Goal: Information Seeking & Learning: Learn about a topic

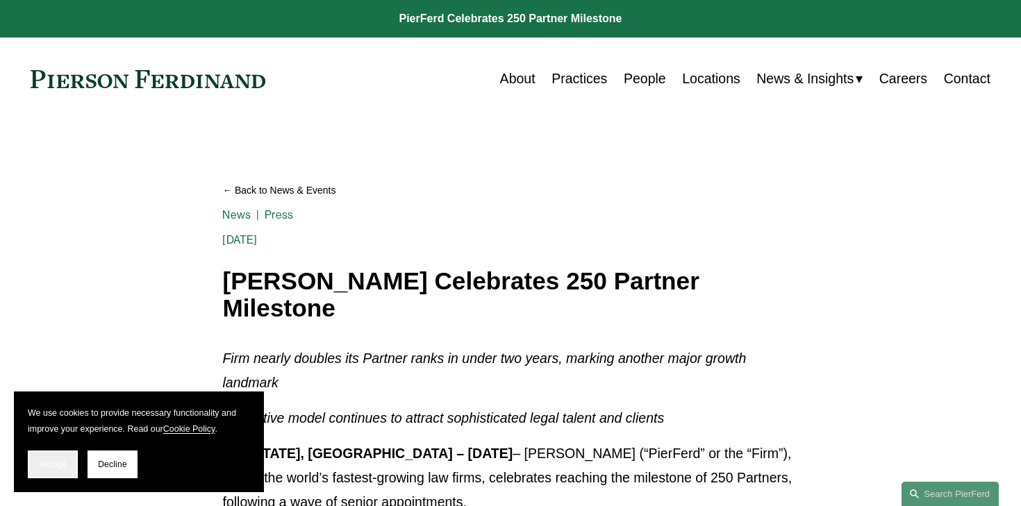
click at [66, 462] on span "Accept" at bounding box center [53, 465] width 26 height 10
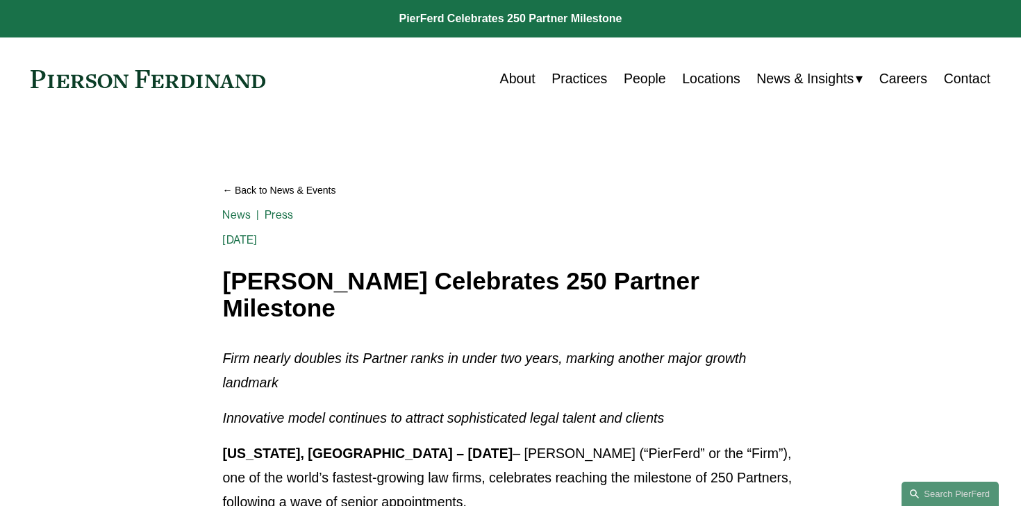
click at [649, 378] on p "Firm nearly doubles its Partner ranks in under two years, marking another major…" at bounding box center [510, 371] width 576 height 49
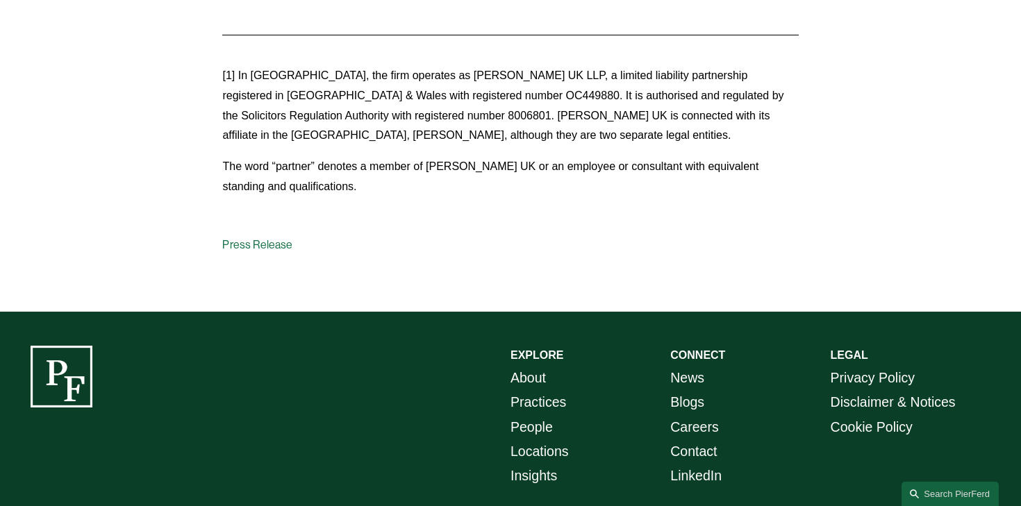
scroll to position [2021, 0]
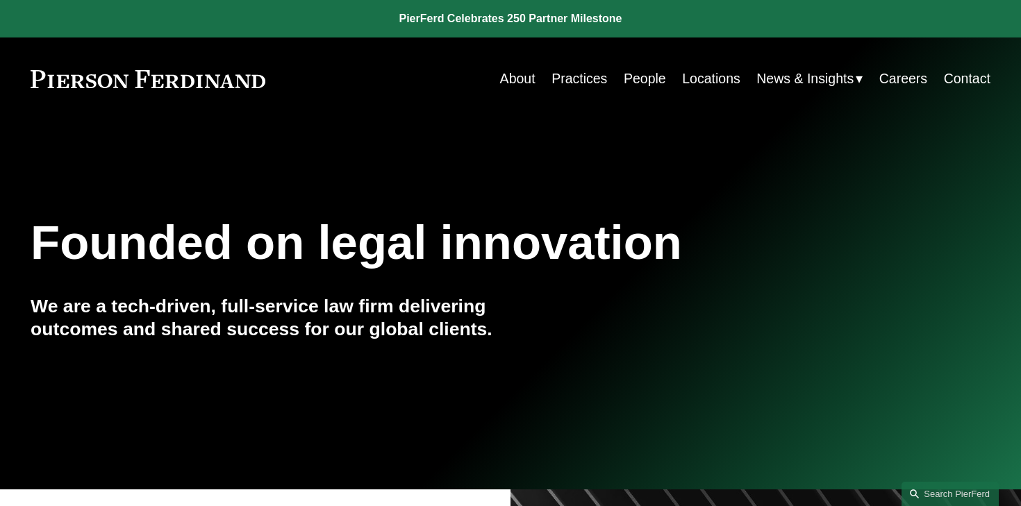
click at [648, 89] on link "People" at bounding box center [645, 78] width 42 height 27
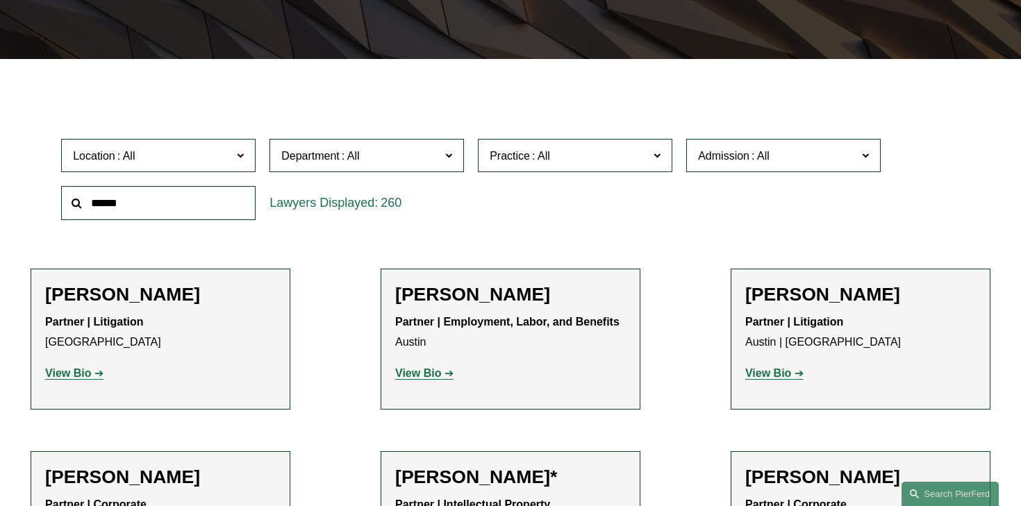
scroll to position [395, 0]
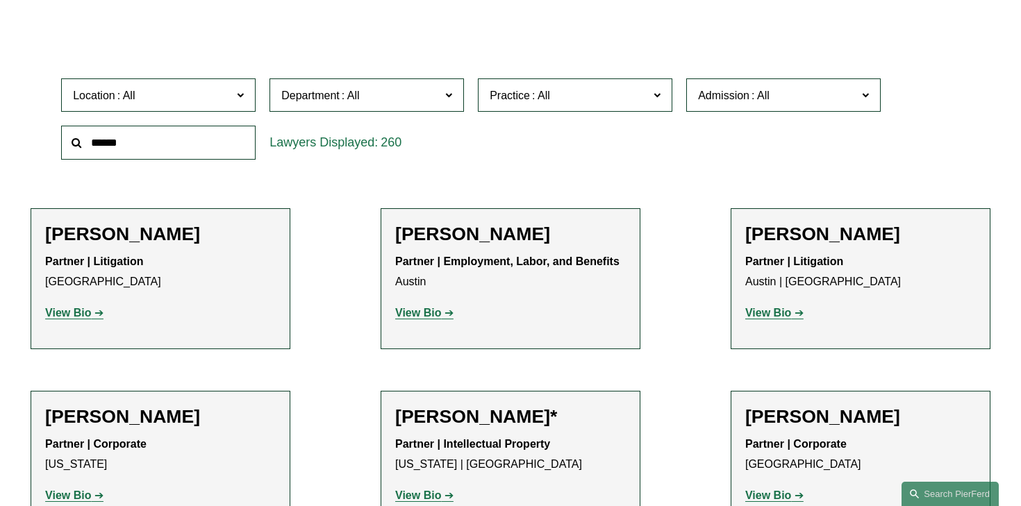
click at [561, 101] on span "Practice" at bounding box center [569, 95] width 159 height 19
click at [700, 90] on span "Admission" at bounding box center [723, 96] width 51 height 12
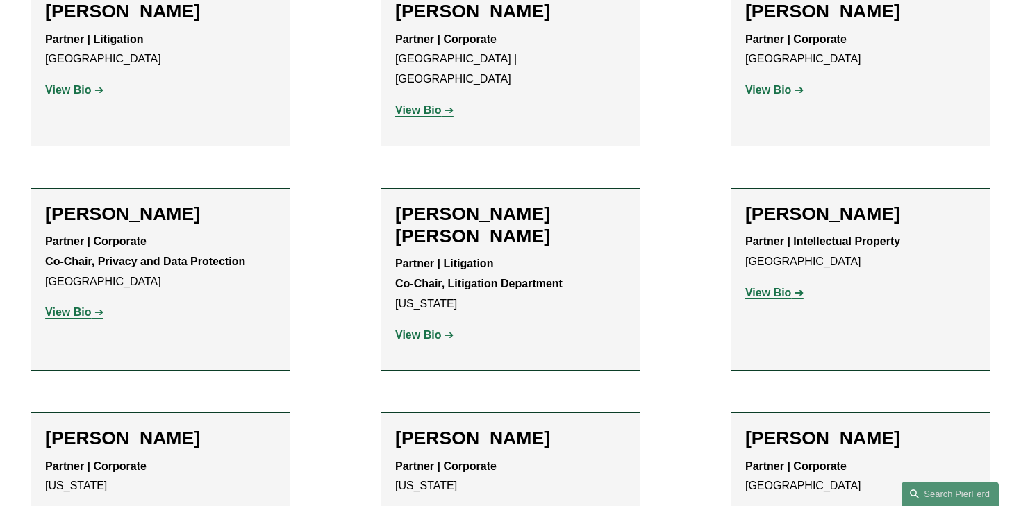
scroll to position [1799, 0]
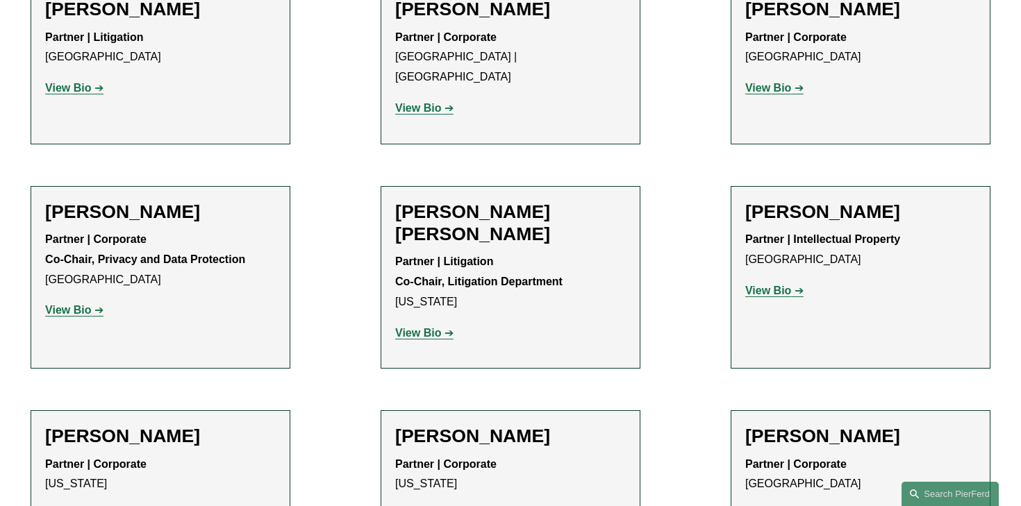
drag, startPoint x: 433, startPoint y: 276, endPoint x: 433, endPoint y: 268, distance: 8.3
click at [433, 324] on p "View Bio" at bounding box center [510, 334] width 231 height 20
click at [433, 327] on strong "View Bio" at bounding box center [418, 333] width 46 height 12
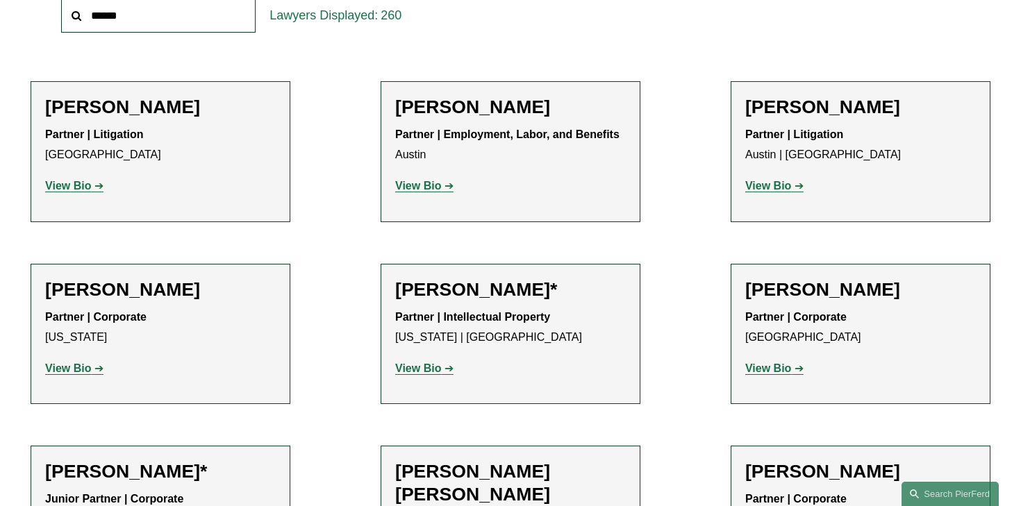
scroll to position [0, 0]
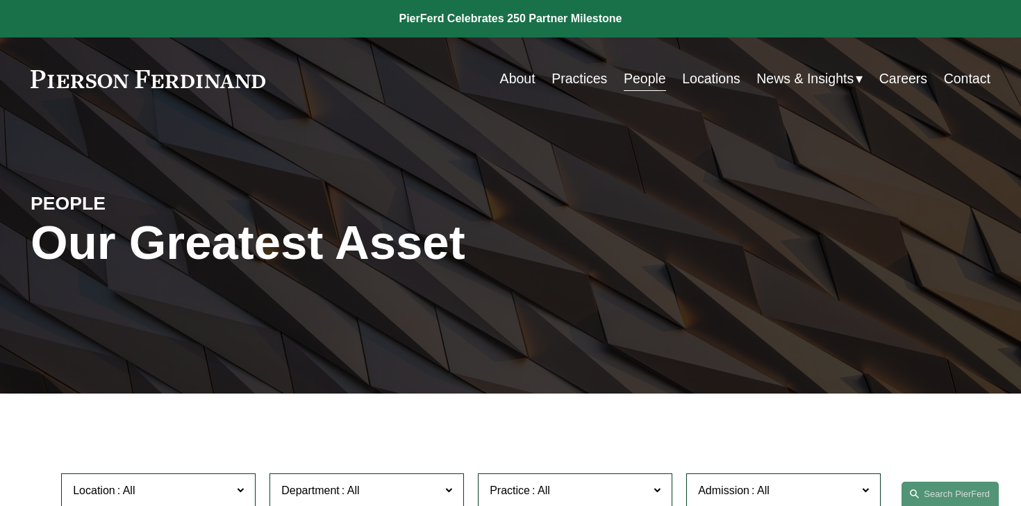
click at [599, 77] on link "Practices" at bounding box center [580, 78] width 56 height 27
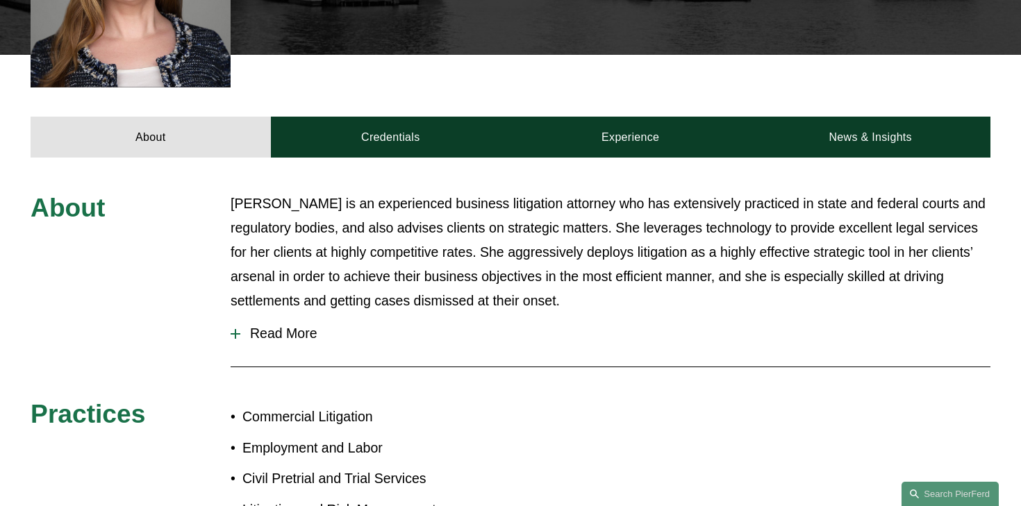
scroll to position [597, 0]
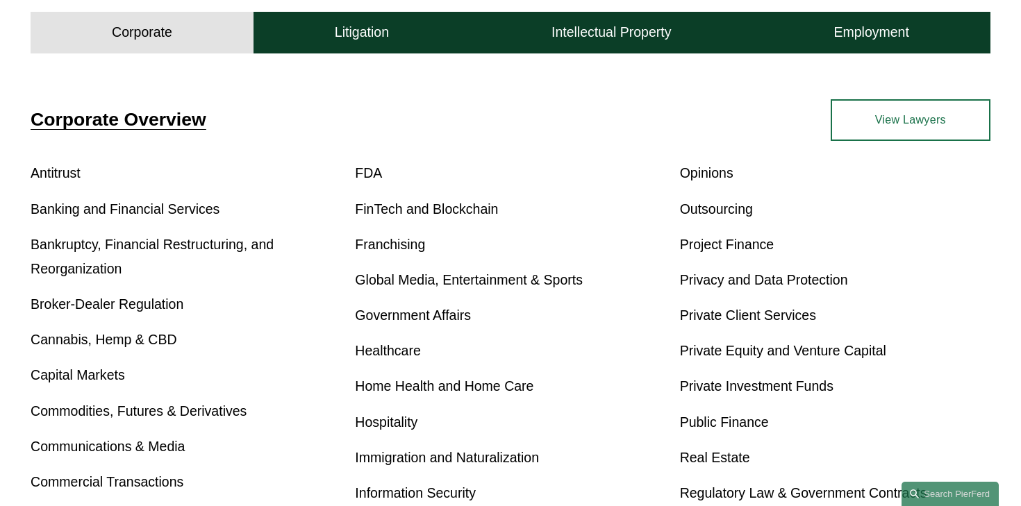
scroll to position [524, 0]
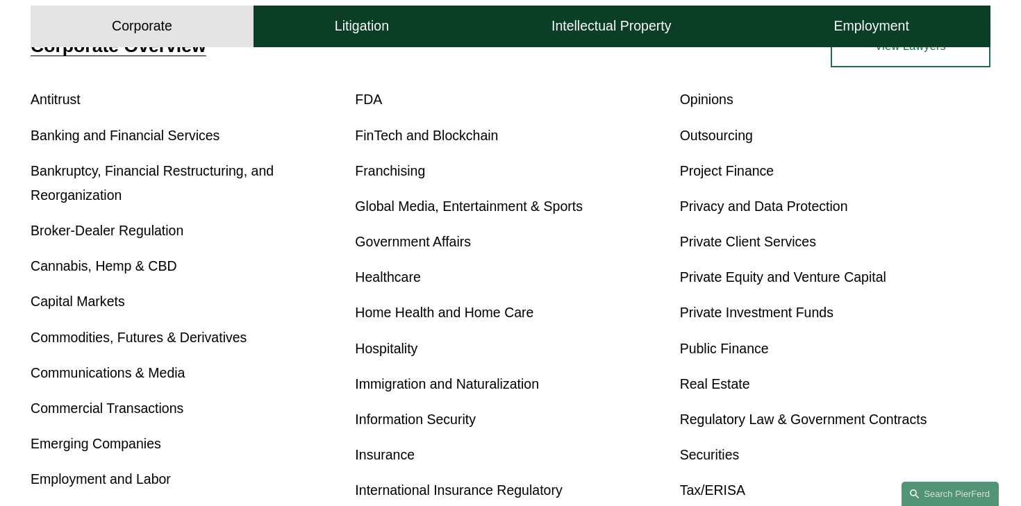
click at [546, 213] on link "Global Media, Entertainment & Sports" at bounding box center [469, 206] width 228 height 15
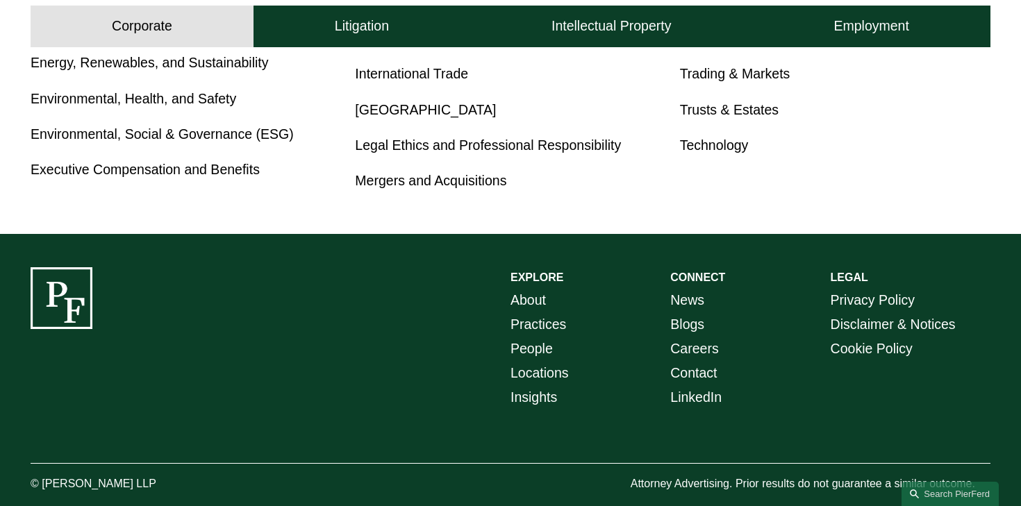
scroll to position [997, 0]
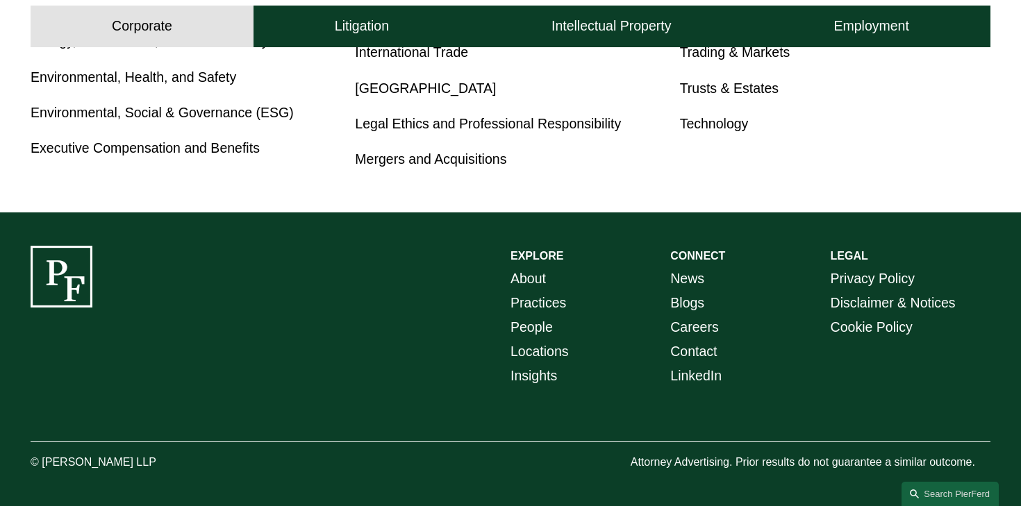
click at [546, 353] on link "Locations" at bounding box center [540, 352] width 58 height 24
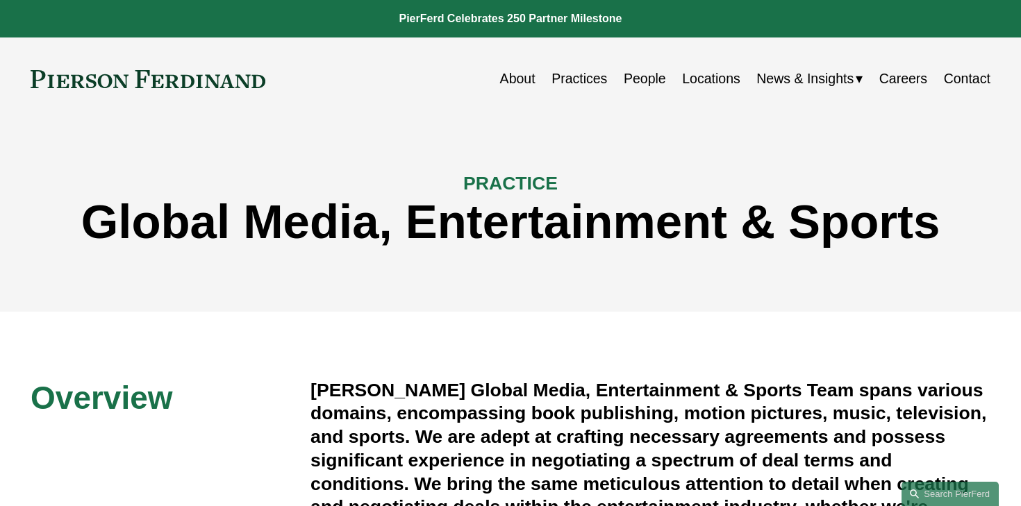
click at [577, 229] on h1 "Global Media, Entertainment & Sports" at bounding box center [511, 222] width 960 height 55
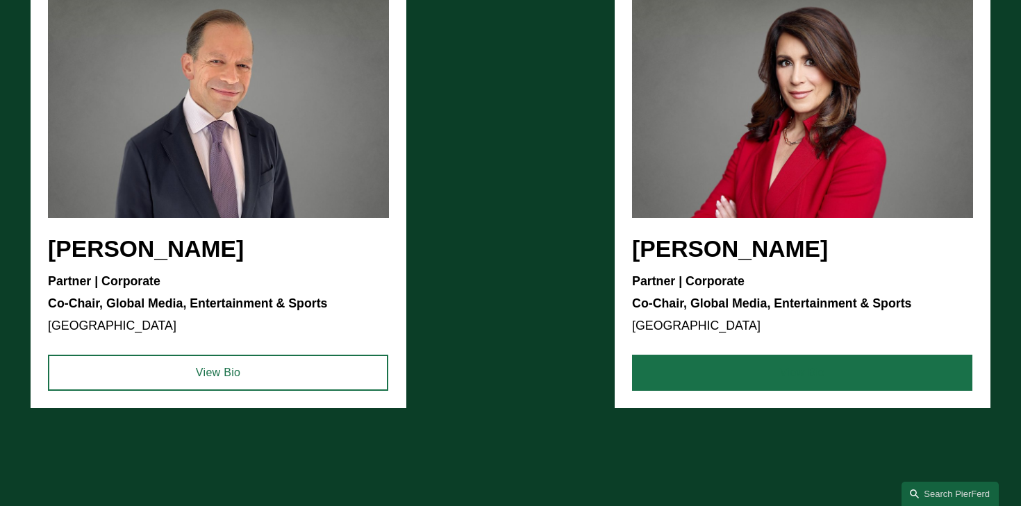
scroll to position [1328, 0]
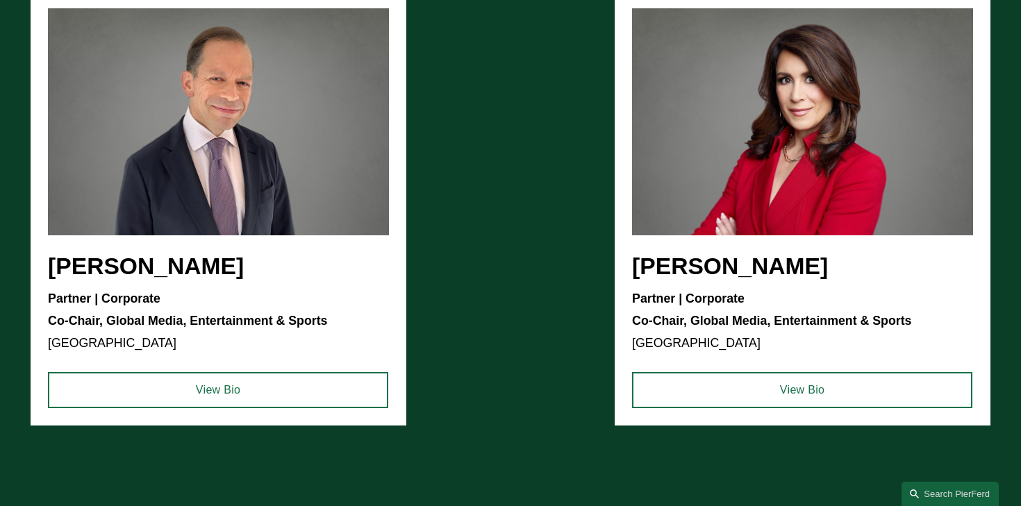
click at [739, 365] on ul "Steven S. Sidman Partner | Corporate Co-Chair, Global Media, Entertainment & Sp…" at bounding box center [511, 208] width 960 height 435
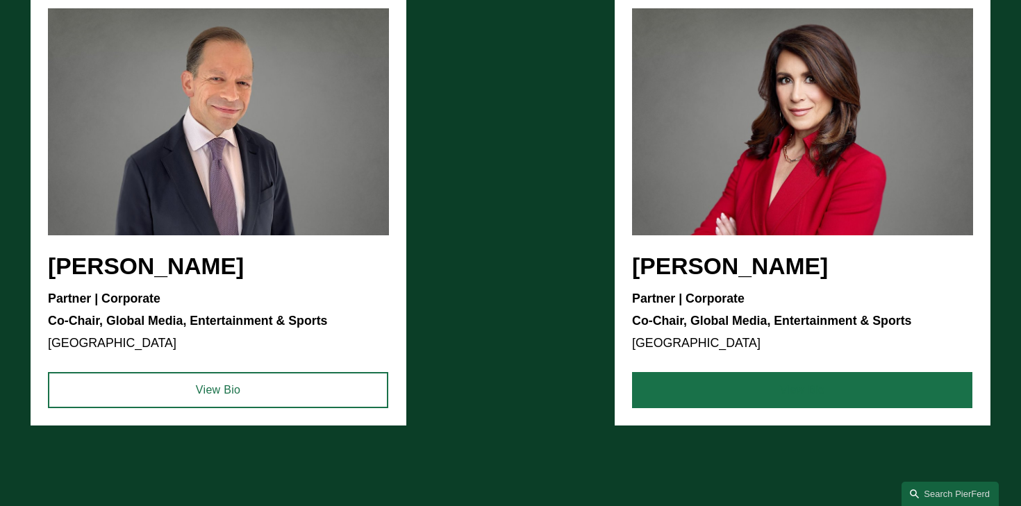
click at [741, 397] on link "View Bio" at bounding box center [802, 390] width 340 height 36
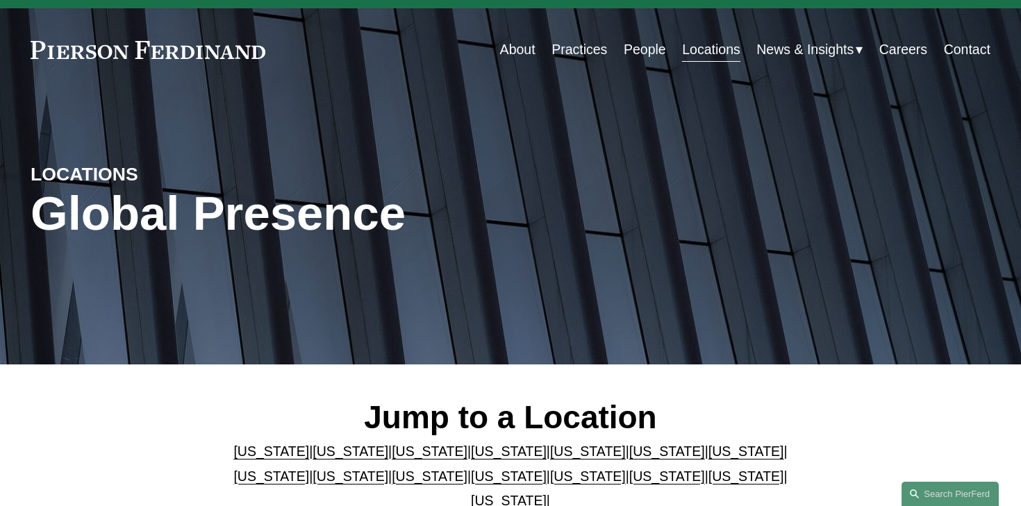
scroll to position [113, 0]
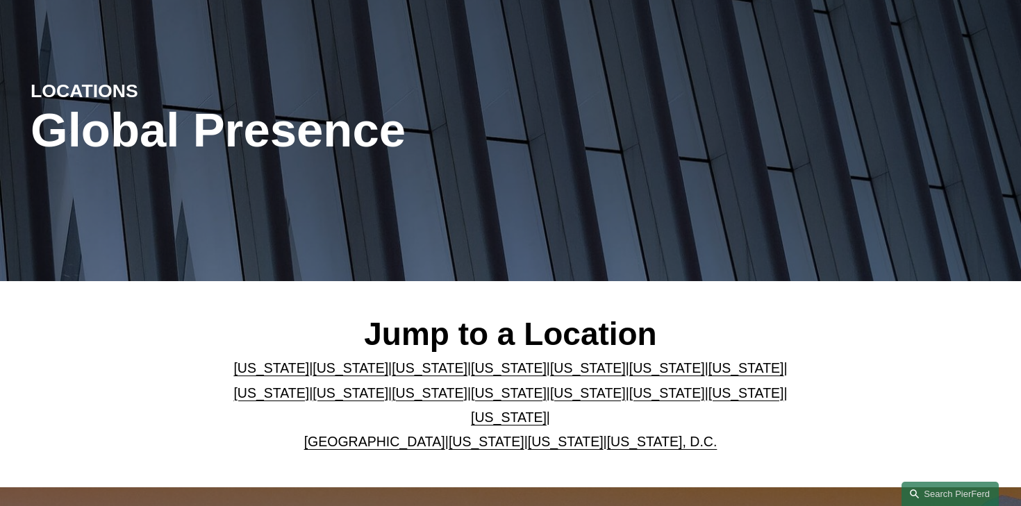
click at [547, 388] on link "[US_STATE]" at bounding box center [509, 393] width 76 height 15
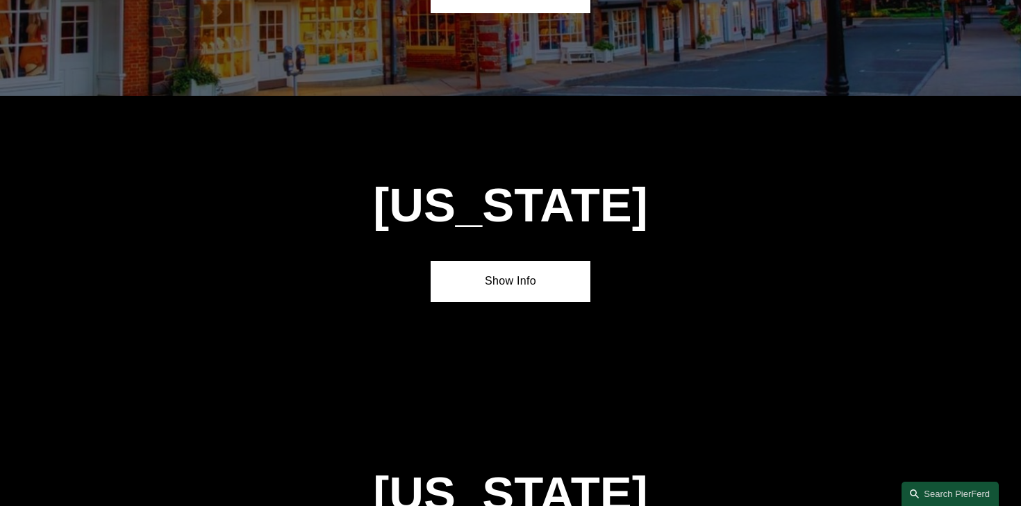
scroll to position [3489, 0]
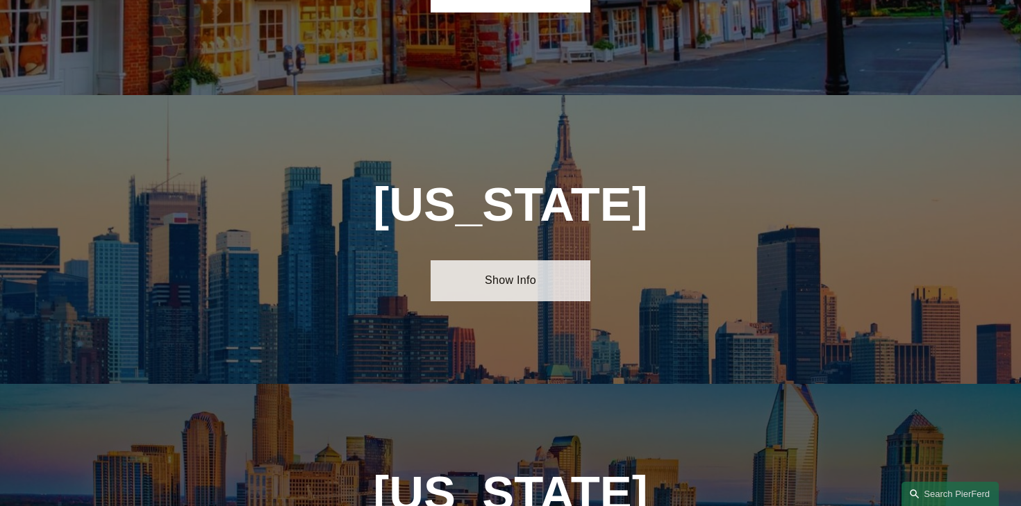
click at [519, 260] on link "Show Info" at bounding box center [511, 280] width 160 height 41
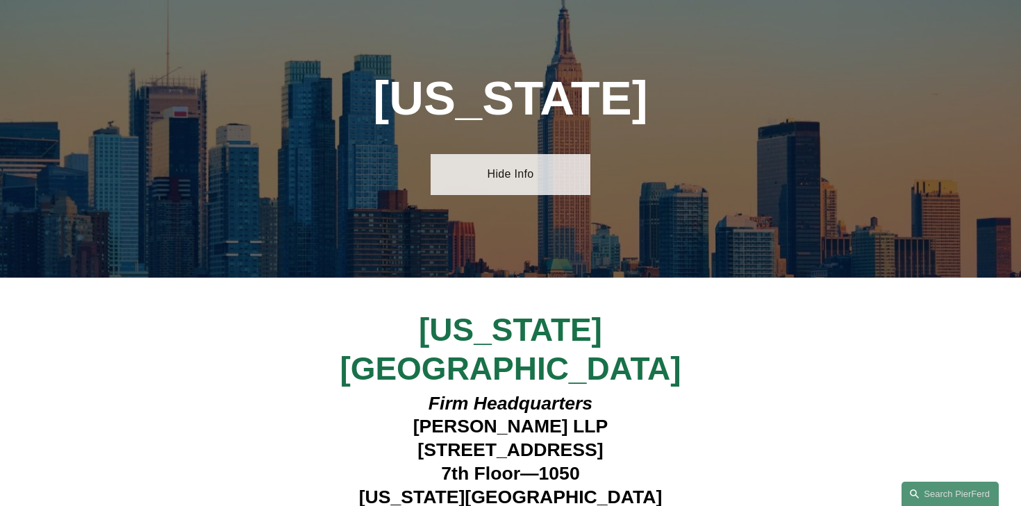
scroll to position [3597, 0]
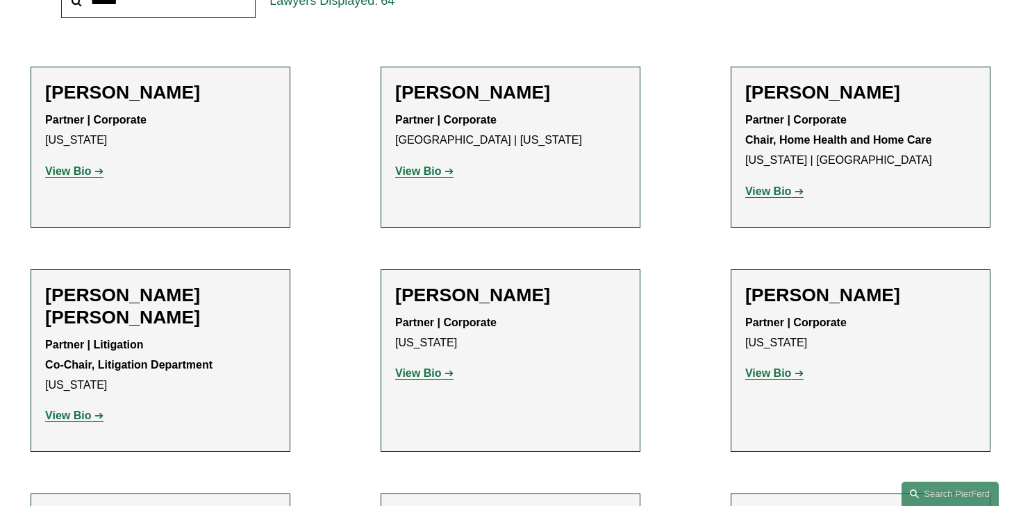
scroll to position [582, 0]
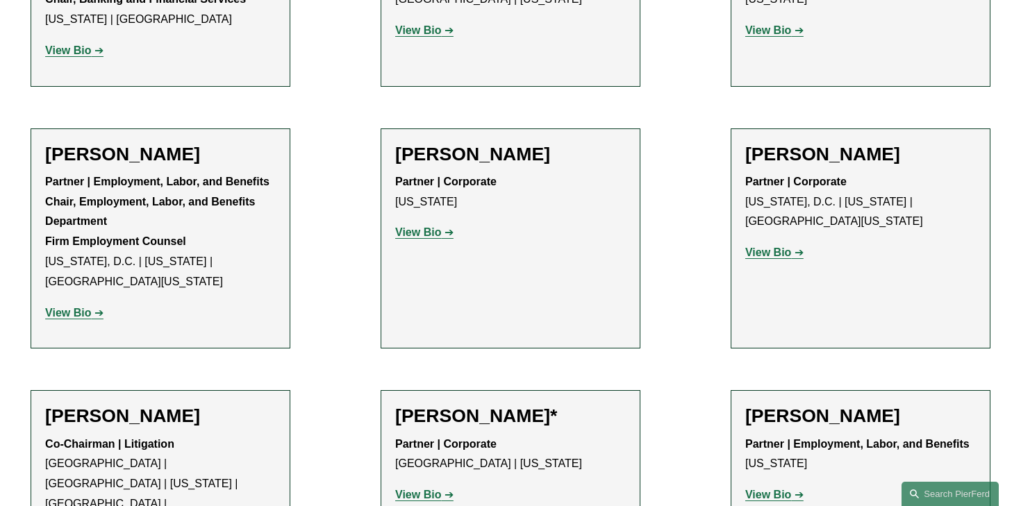
scroll to position [2212, 0]
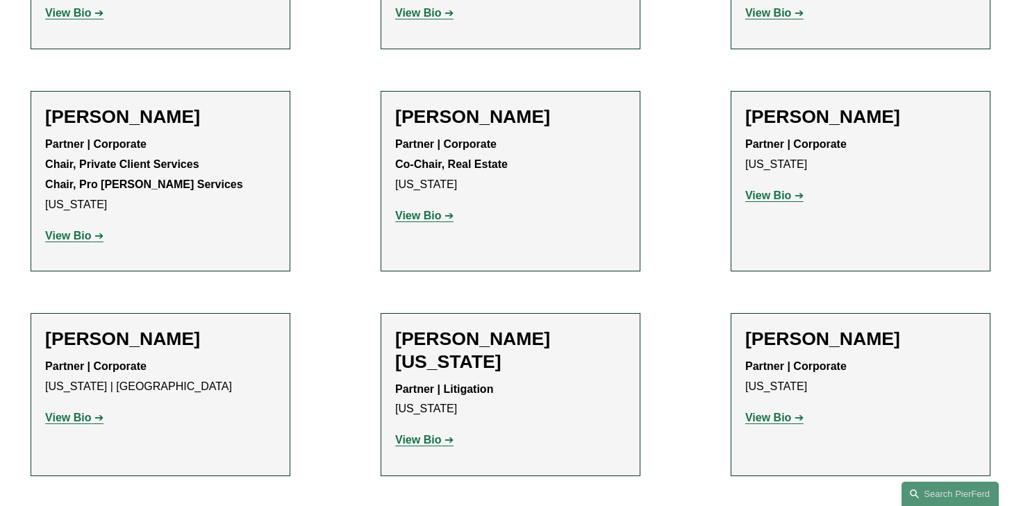
scroll to position [4575, 0]
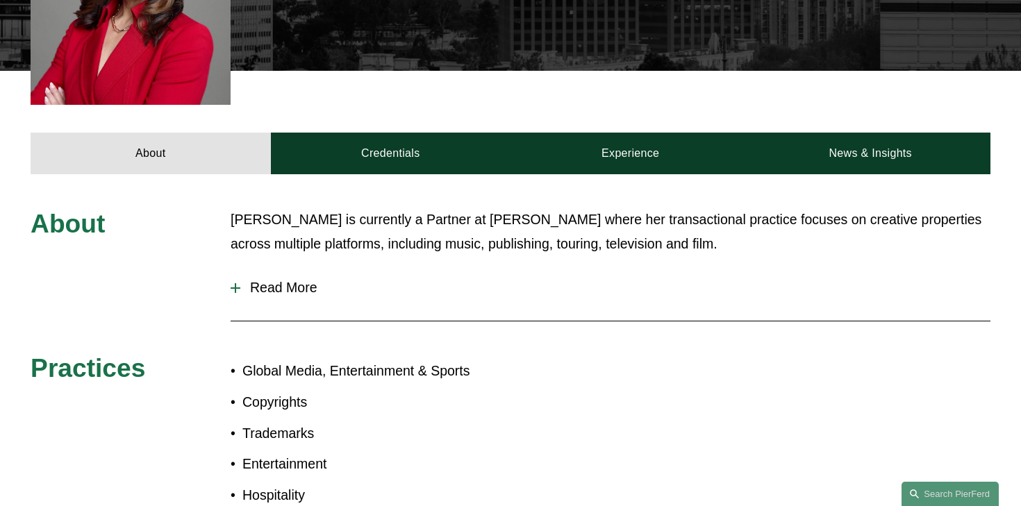
scroll to position [589, 0]
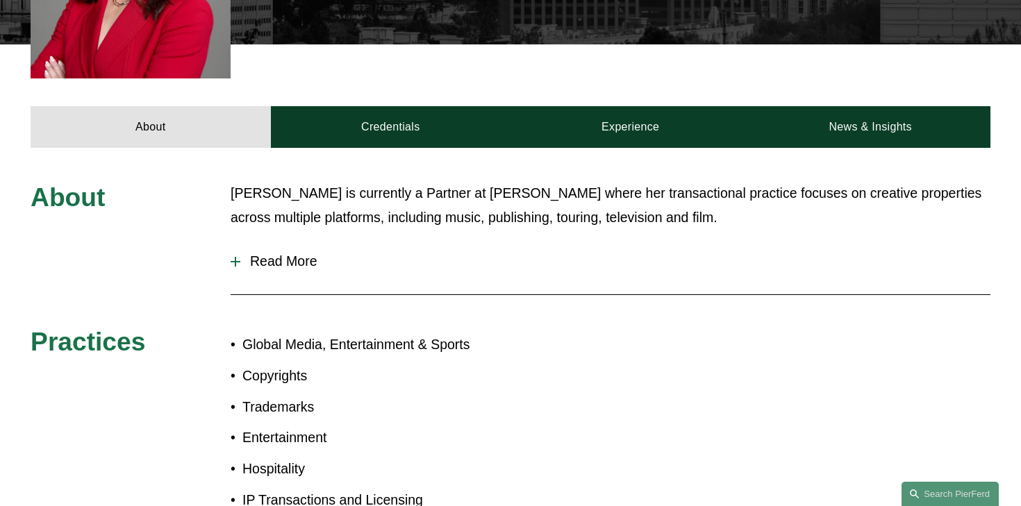
click at [279, 254] on span "Read More" at bounding box center [615, 262] width 750 height 16
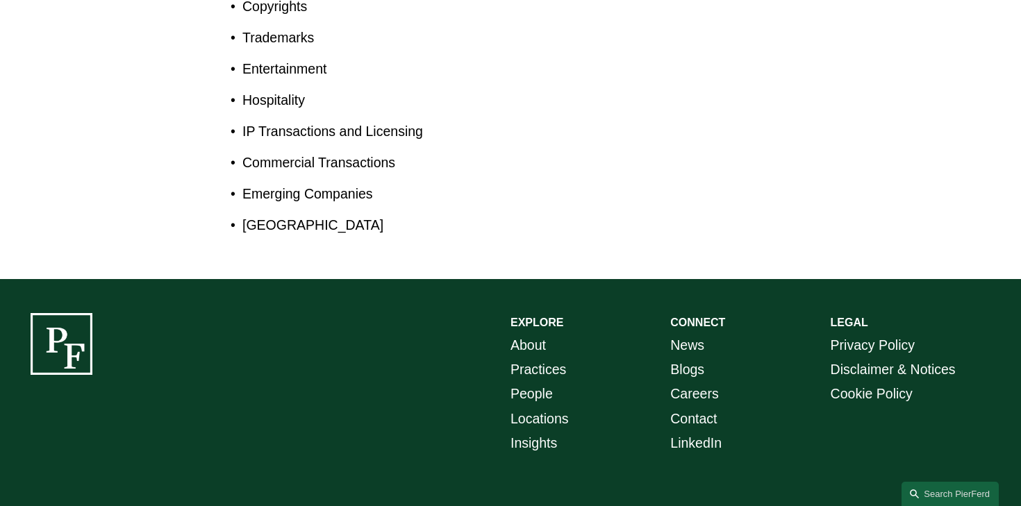
scroll to position [1294, 0]
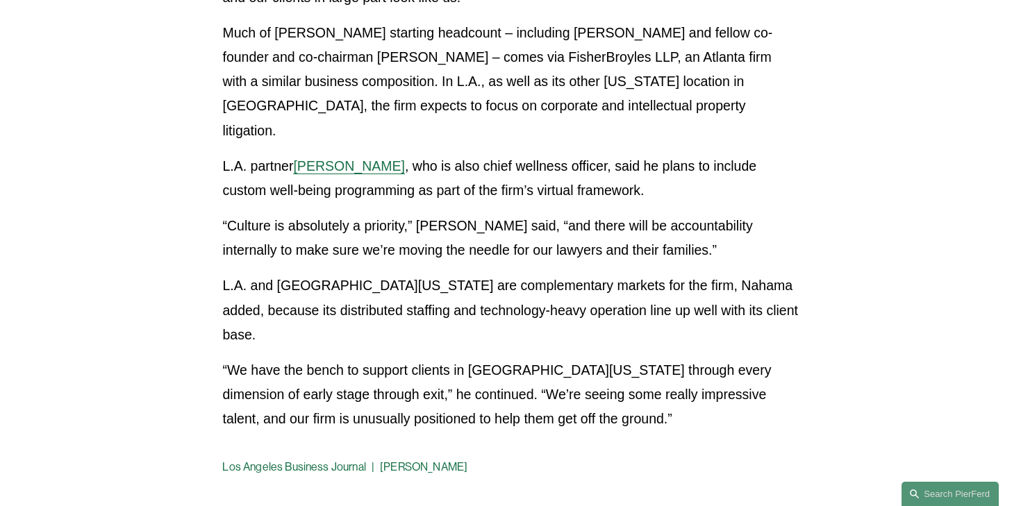
scroll to position [697, 0]
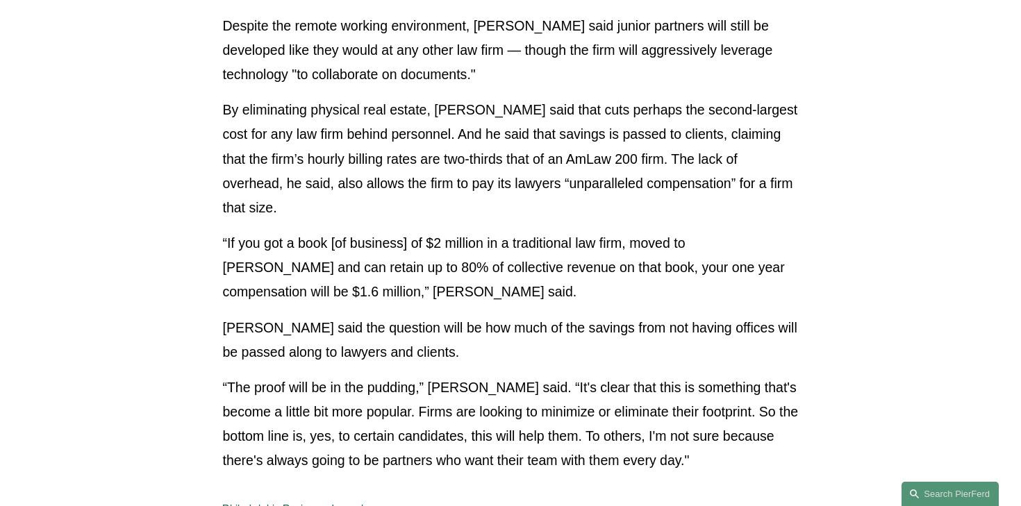
scroll to position [2654, 0]
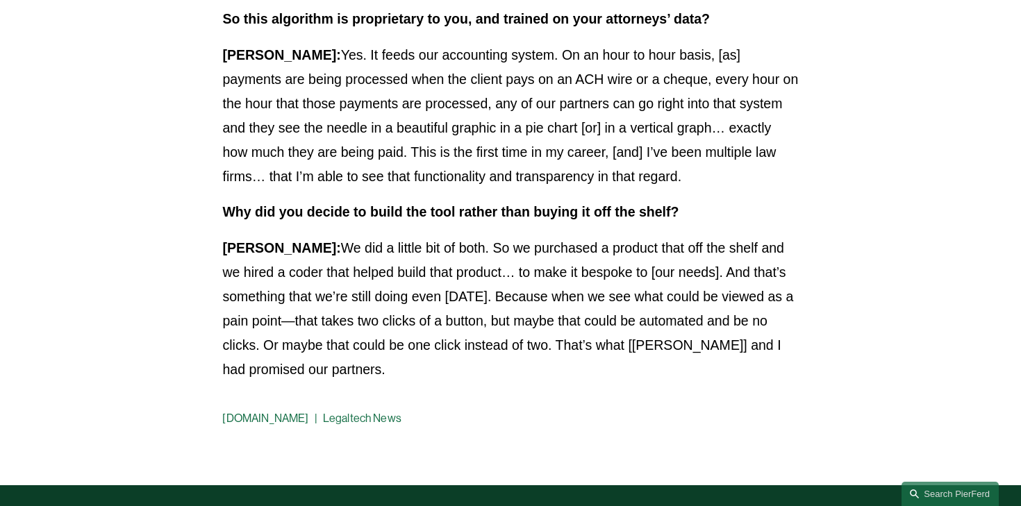
scroll to position [2708, 0]
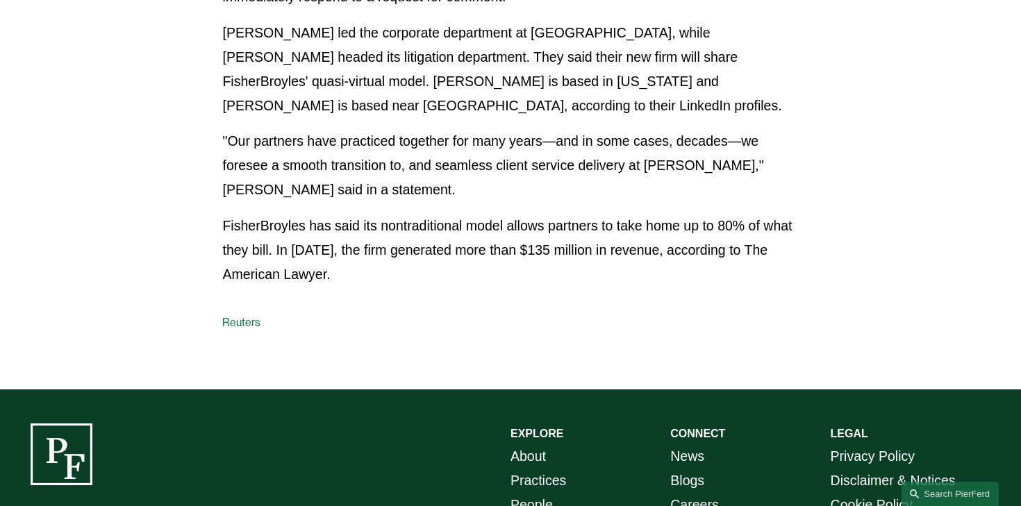
scroll to position [715, 0]
